Goal: Task Accomplishment & Management: Manage account settings

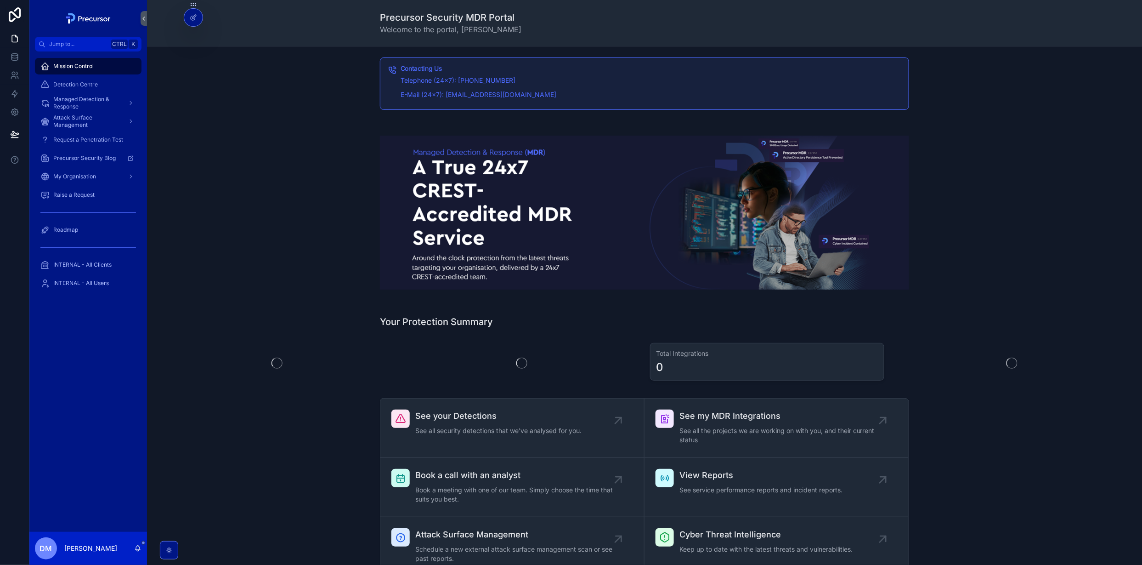
click at [79, 185] on div "My Organisation" at bounding box center [88, 176] width 118 height 18
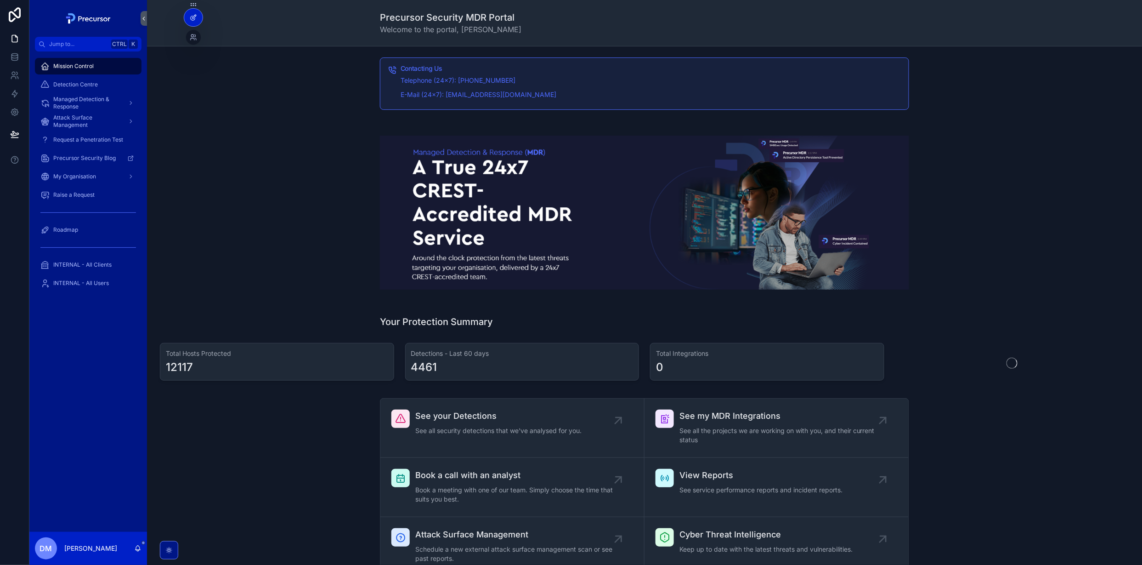
click at [192, 25] on div at bounding box center [193, 17] width 18 height 17
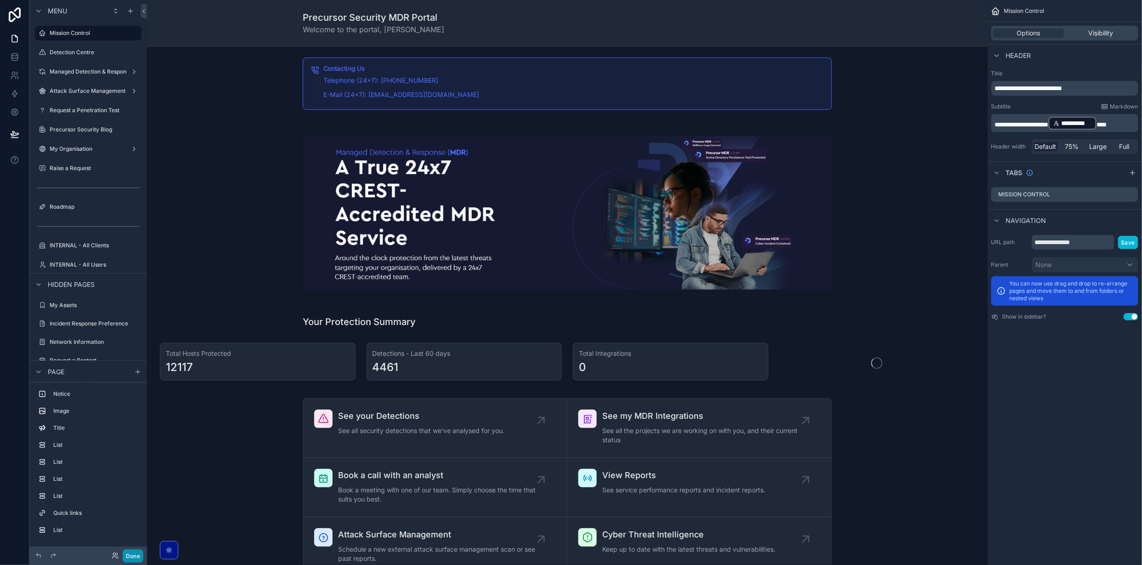
click at [142, 561] on button "Done" at bounding box center [133, 555] width 21 height 13
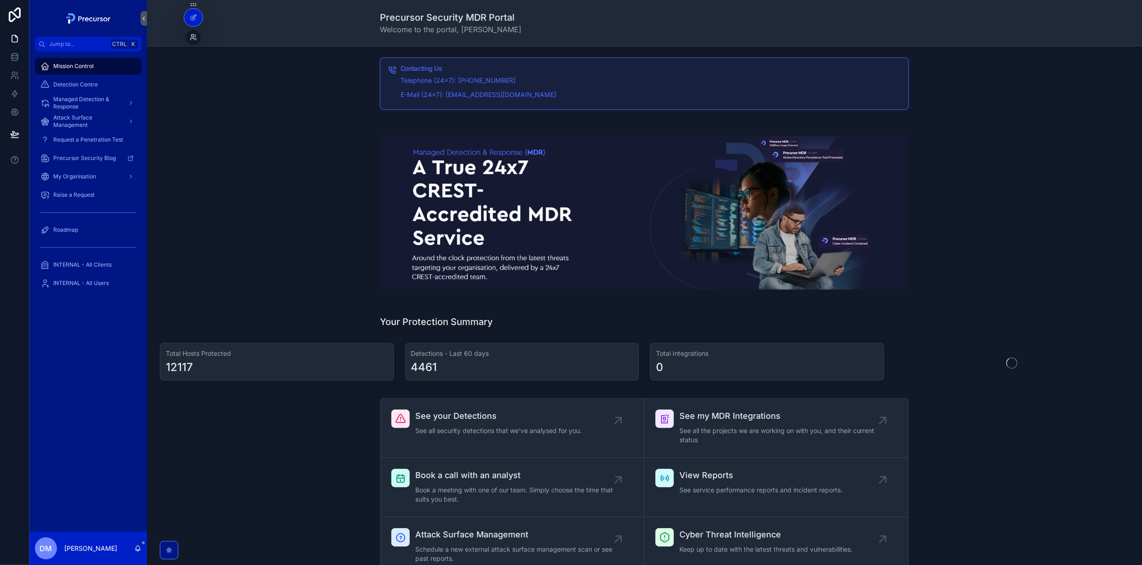
click at [193, 35] on icon at bounding box center [192, 35] width 2 height 2
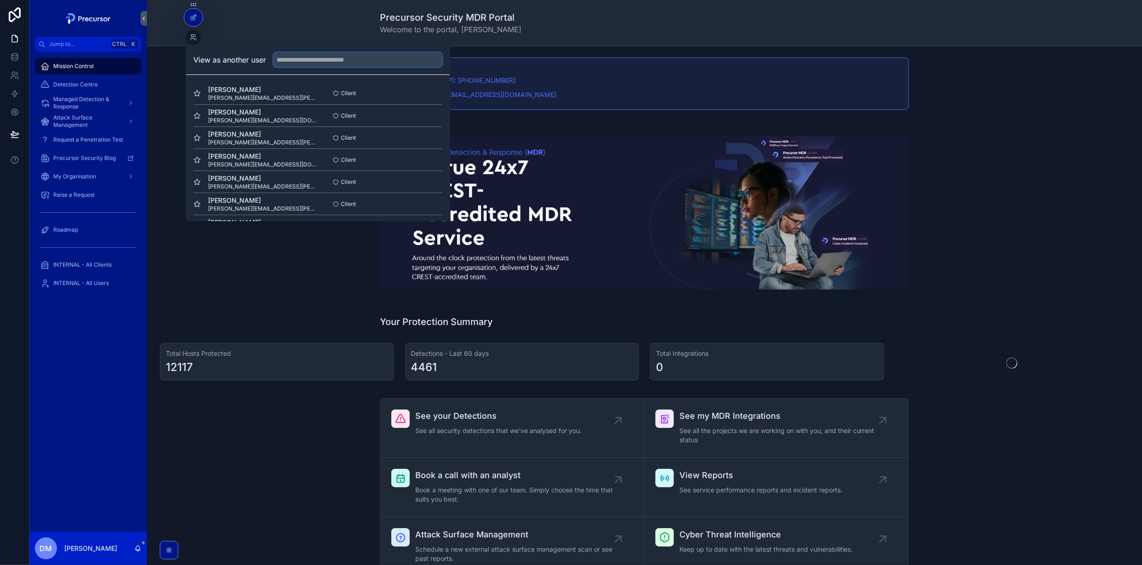
click at [333, 61] on input "text" at bounding box center [357, 59] width 169 height 15
type input "***"
click at [432, 96] on button "Select" at bounding box center [431, 93] width 24 height 13
